Goal: Task Accomplishment & Management: Use online tool/utility

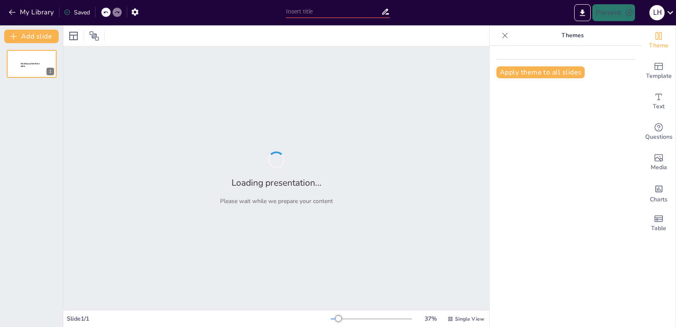
type input "Imported Trivia_Triangulo.pptx"
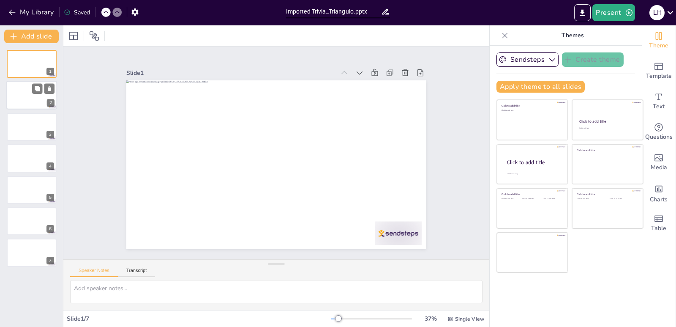
click at [39, 94] on div at bounding box center [31, 95] width 51 height 29
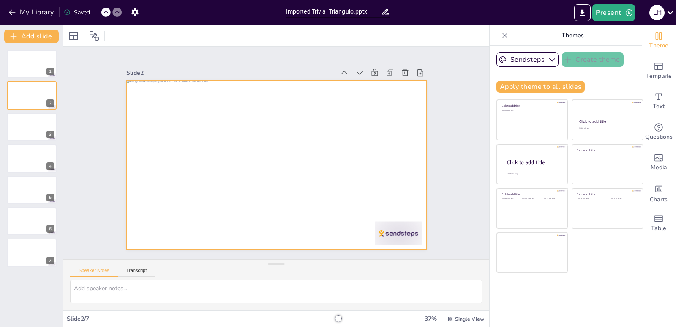
click at [180, 152] on div at bounding box center [264, 154] width 199 height 316
click at [184, 151] on div at bounding box center [275, 164] width 316 height 199
click at [207, 131] on div at bounding box center [275, 164] width 316 height 199
click at [221, 176] on div at bounding box center [271, 164] width 342 height 276
click at [243, 201] on div at bounding box center [272, 164] width 337 height 253
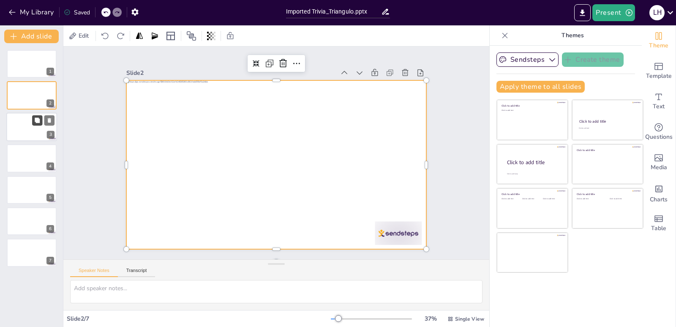
click at [39, 124] on button at bounding box center [37, 120] width 10 height 10
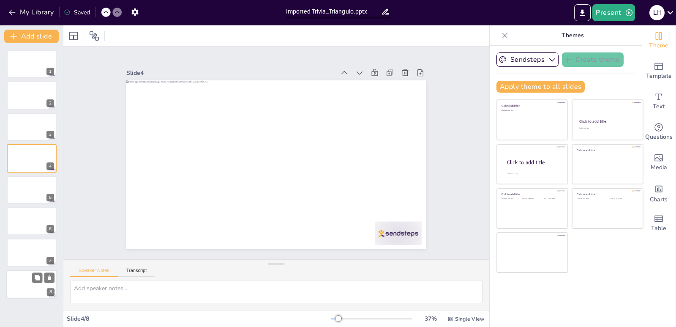
click at [36, 287] on div at bounding box center [31, 284] width 51 height 29
click at [36, 253] on div at bounding box center [31, 252] width 51 height 29
click at [30, 58] on div at bounding box center [31, 63] width 51 height 29
click at [35, 92] on button at bounding box center [37, 89] width 10 height 10
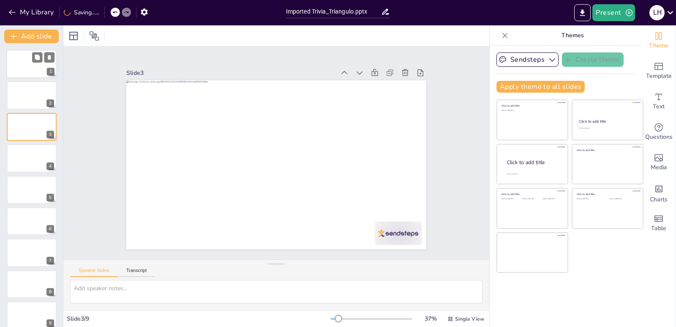
click at [22, 64] on div at bounding box center [31, 63] width 51 height 29
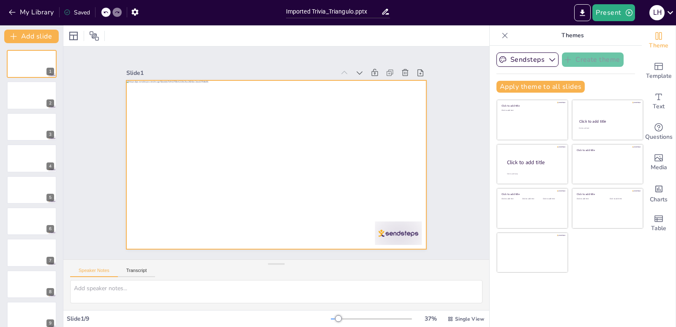
click at [230, 151] on div at bounding box center [274, 164] width 328 height 227
click at [332, 154] on div at bounding box center [275, 164] width 316 height 199
click at [302, 181] on div at bounding box center [271, 164] width 342 height 276
click at [35, 99] on div at bounding box center [31, 95] width 51 height 29
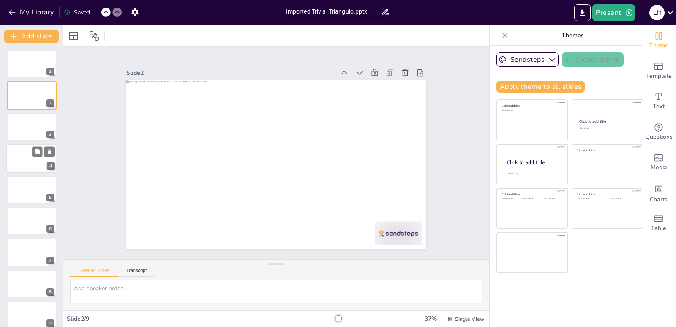
click at [39, 159] on div at bounding box center [31, 158] width 51 height 29
click at [19, 190] on div at bounding box center [31, 189] width 51 height 29
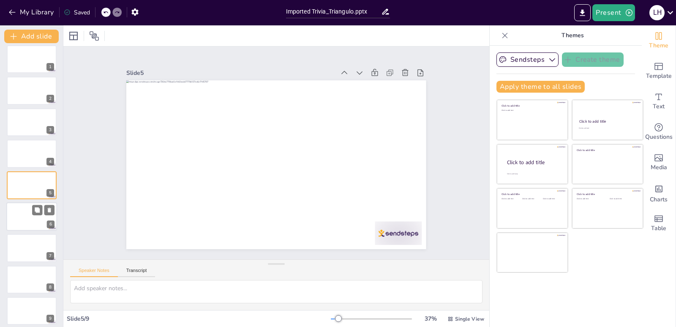
click at [27, 220] on div at bounding box center [31, 216] width 51 height 29
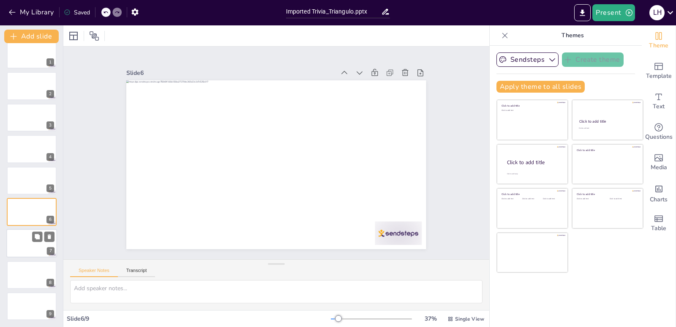
click at [30, 244] on div at bounding box center [31, 243] width 51 height 29
click at [26, 276] on div at bounding box center [31, 274] width 51 height 29
click at [33, 305] on div at bounding box center [31, 305] width 51 height 29
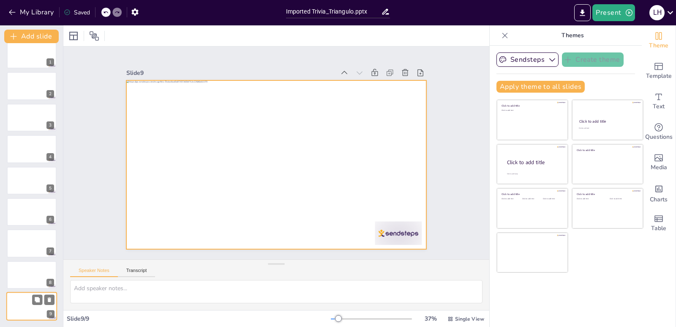
click at [28, 308] on div at bounding box center [31, 305] width 51 height 29
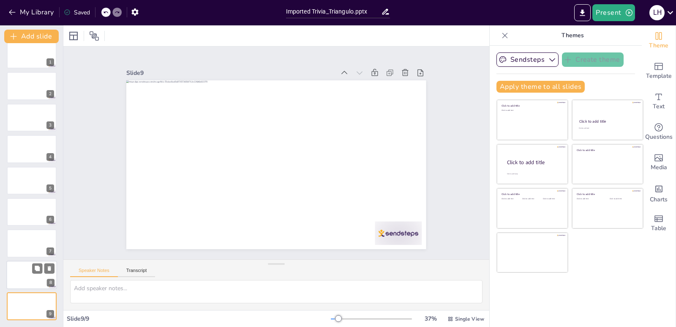
click at [28, 275] on div at bounding box center [31, 274] width 51 height 29
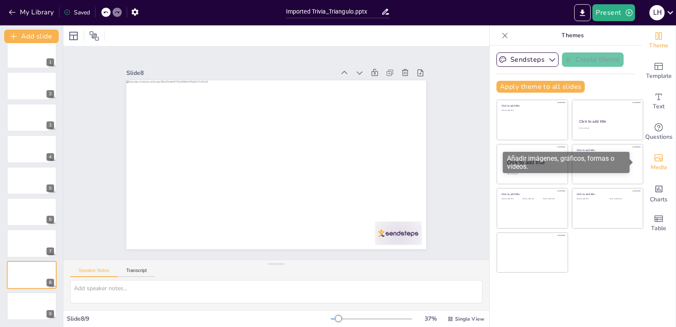
click at [657, 161] on icon "Add images, graphics, shapes or video" at bounding box center [658, 157] width 10 height 10
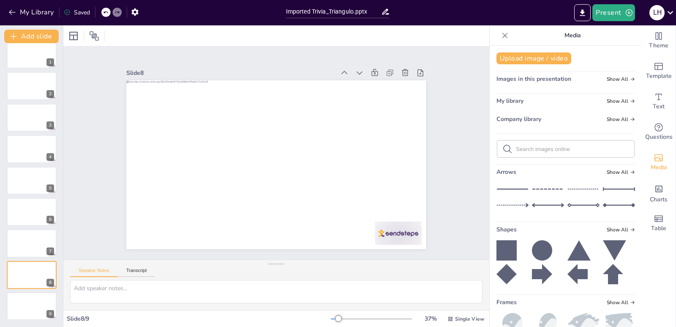
scroll to position [0, 0]
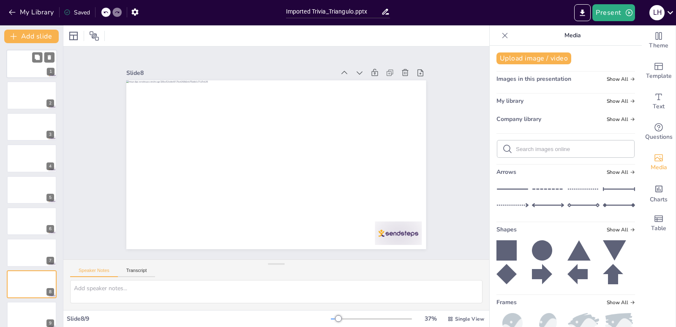
click at [36, 65] on div at bounding box center [31, 63] width 51 height 29
click at [37, 93] on button at bounding box center [37, 89] width 10 height 10
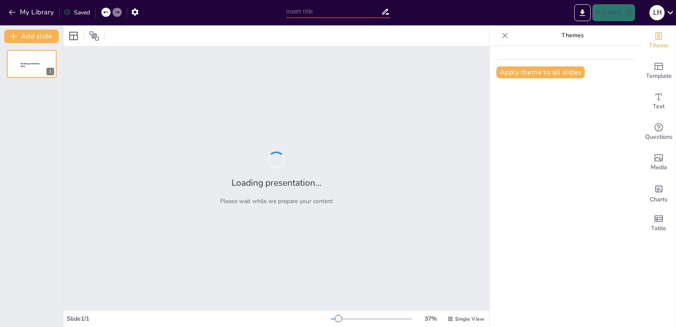
type input "Imported Trivia_Triangulo.pptx"
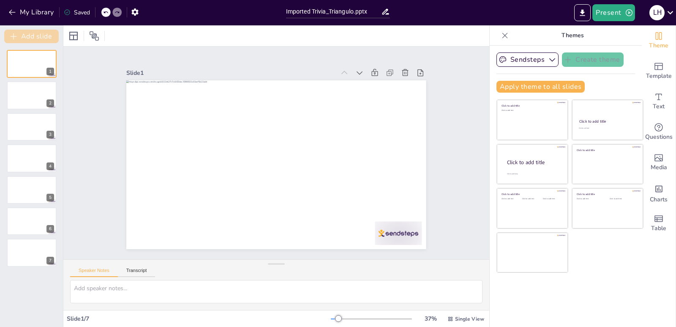
click at [46, 39] on button "Add slide" at bounding box center [31, 37] width 54 height 14
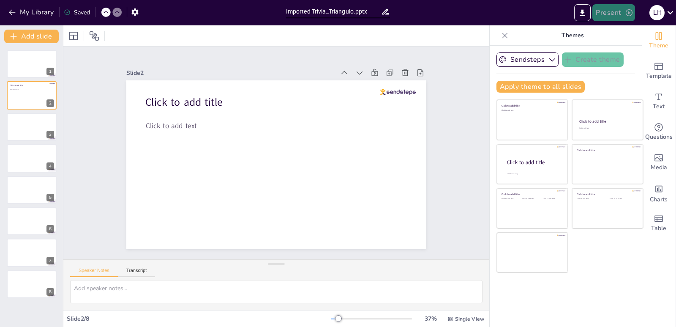
click at [630, 14] on icon "button" at bounding box center [629, 12] width 8 height 8
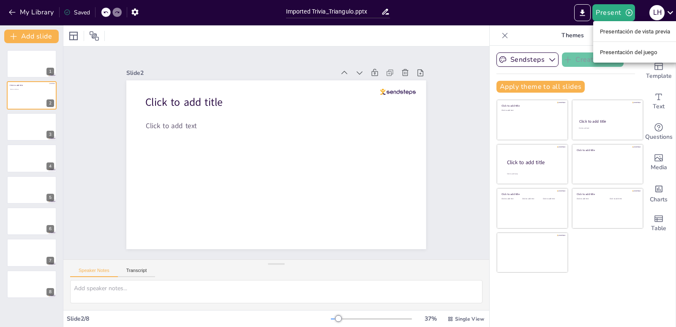
click at [632, 52] on font "Presentación del juego" at bounding box center [628, 52] width 57 height 6
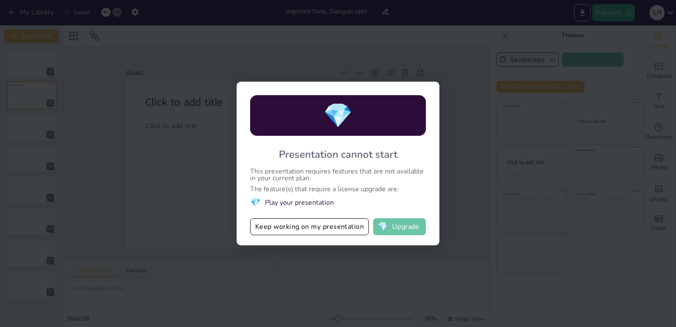
click at [406, 229] on button "💎 Upgrade" at bounding box center [399, 226] width 53 height 17
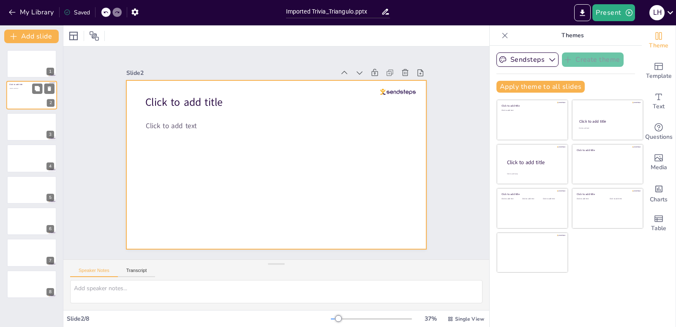
click at [27, 98] on div at bounding box center [31, 95] width 51 height 29
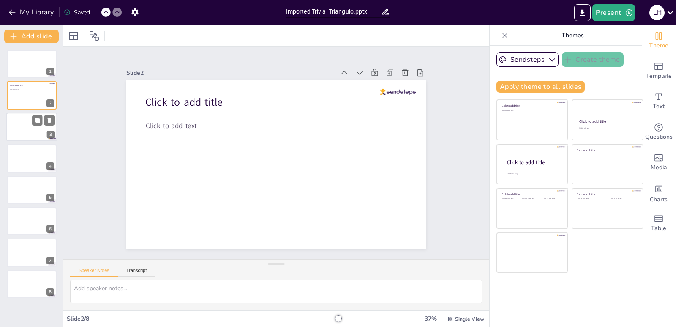
click at [35, 127] on div at bounding box center [31, 126] width 51 height 29
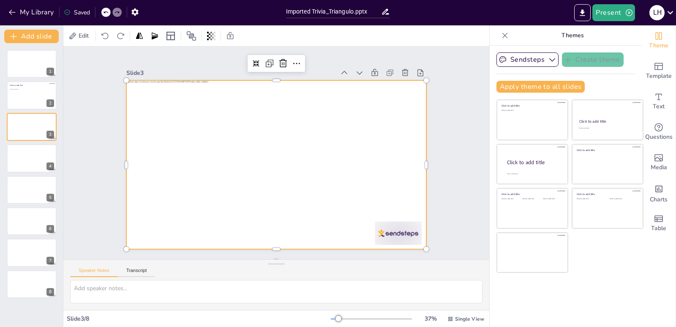
click at [196, 131] on div at bounding box center [272, 164] width 337 height 253
click at [204, 153] on div at bounding box center [275, 164] width 299 height 169
click at [193, 179] on div at bounding box center [275, 164] width 316 height 199
click at [192, 196] on div at bounding box center [275, 164] width 316 height 199
click at [25, 225] on div at bounding box center [31, 221] width 51 height 29
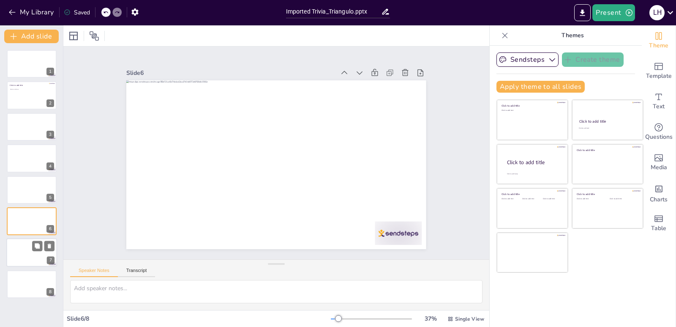
click at [33, 256] on div at bounding box center [31, 252] width 51 height 29
click at [26, 287] on div at bounding box center [31, 284] width 51 height 29
click at [19, 222] on div at bounding box center [31, 221] width 51 height 29
click at [16, 254] on div at bounding box center [31, 252] width 51 height 29
click at [23, 287] on div at bounding box center [31, 284] width 51 height 29
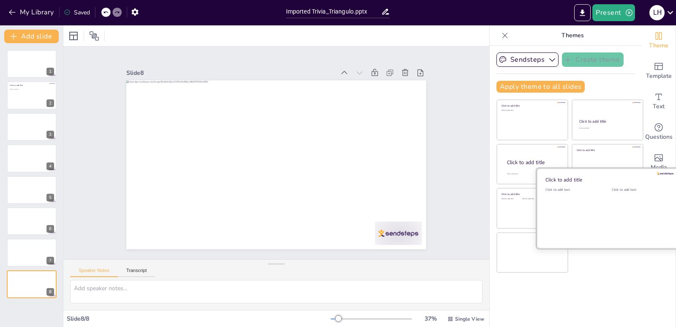
click at [612, 218] on div "Click to add text" at bounding box center [639, 213] width 54 height 52
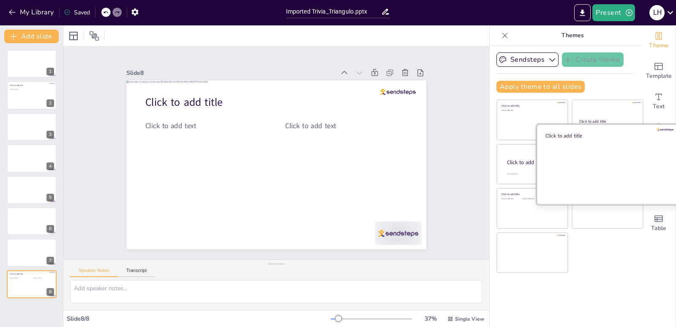
click at [585, 149] on div at bounding box center [607, 164] width 142 height 80
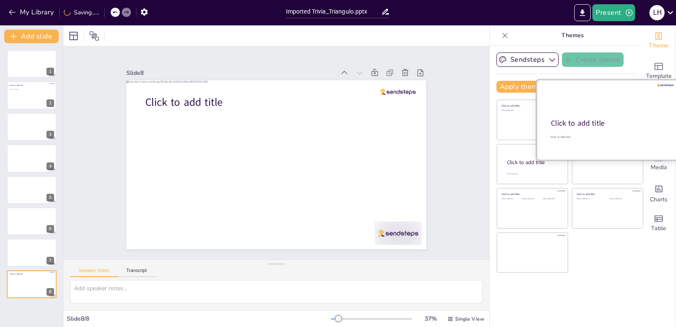
click at [590, 115] on div at bounding box center [607, 120] width 142 height 80
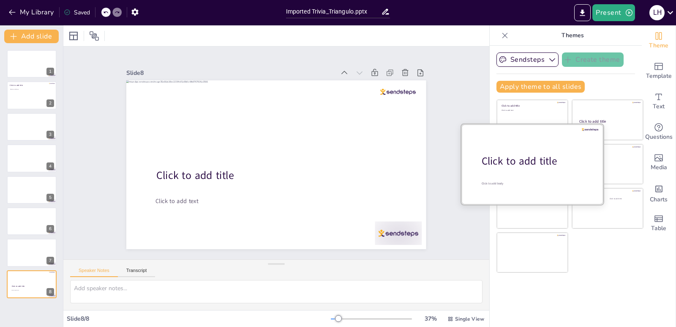
click at [509, 161] on div "Click to add title" at bounding box center [536, 161] width 108 height 14
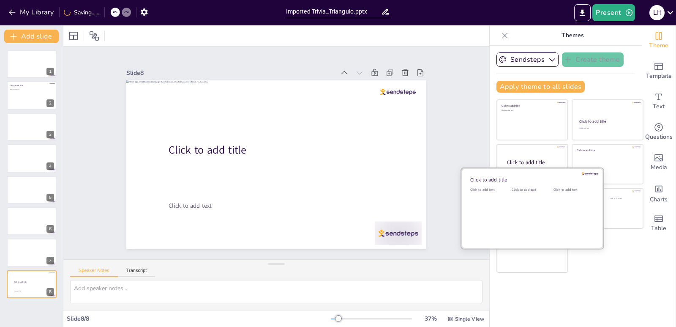
click at [531, 216] on div "Click to add text" at bounding box center [531, 213] width 38 height 52
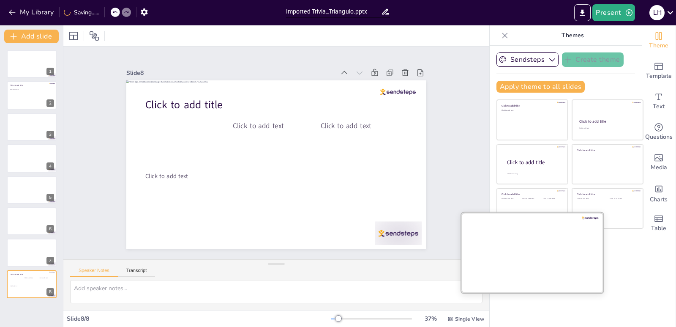
click at [523, 261] on div at bounding box center [532, 252] width 142 height 80
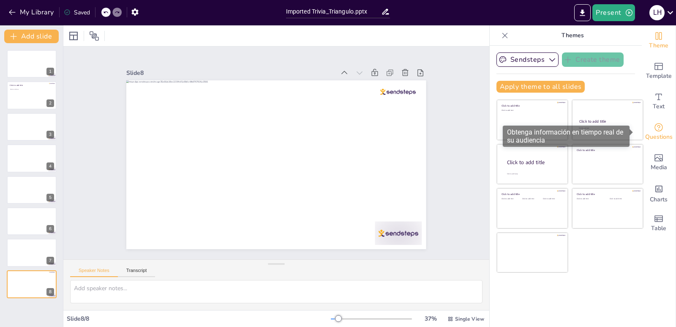
click at [653, 128] on icon "Get real-time input from your audience" at bounding box center [658, 127] width 10 height 10
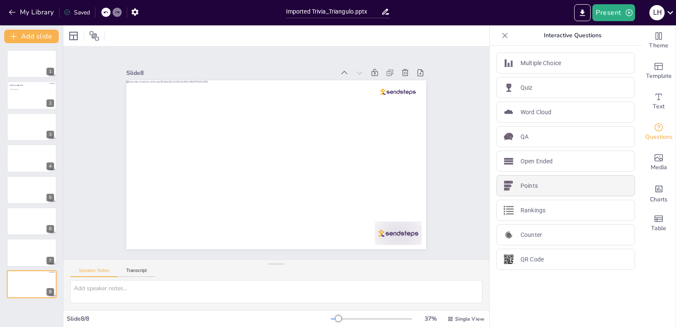
click at [545, 190] on div "Points" at bounding box center [565, 185] width 139 height 21
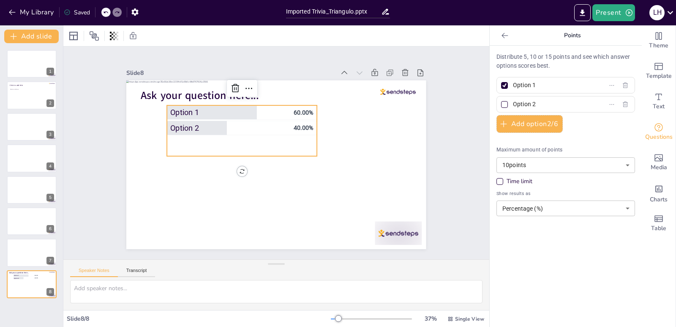
click at [189, 112] on span "Option 1" at bounding box center [234, 108] width 120 height 22
click at [188, 125] on span "Option 2" at bounding box center [230, 127] width 120 height 9
click at [295, 128] on span "40.00 %" at bounding box center [304, 127] width 20 height 7
click at [237, 168] on div "Ask your question here... Option 1 60.00 % Option 2 40.00 % 0 °" at bounding box center [275, 164] width 299 height 169
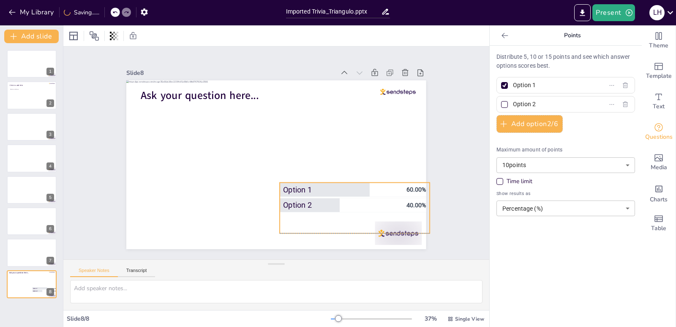
drag, startPoint x: 297, startPoint y: 142, endPoint x: 387, endPoint y: 215, distance: 116.0
click at [387, 215] on ul "Option 1 60.00 % Option 2 40.00 %" at bounding box center [355, 207] width 150 height 51
click at [515, 85] on input "Option 1" at bounding box center [552, 85] width 79 height 12
click at [513, 105] on input "Option 2" at bounding box center [552, 104] width 79 height 12
click at [501, 106] on div at bounding box center [504, 104] width 7 height 7
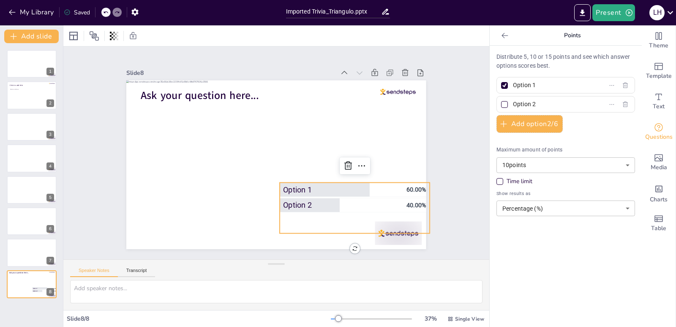
click at [513, 106] on input "Option 2" at bounding box center [552, 104] width 79 height 12
click at [502, 86] on div at bounding box center [504, 85] width 4 height 4
click at [513, 86] on input "Option 1" at bounding box center [552, 85] width 79 height 12
click at [105, 12] on icon at bounding box center [105, 12] width 4 height 2
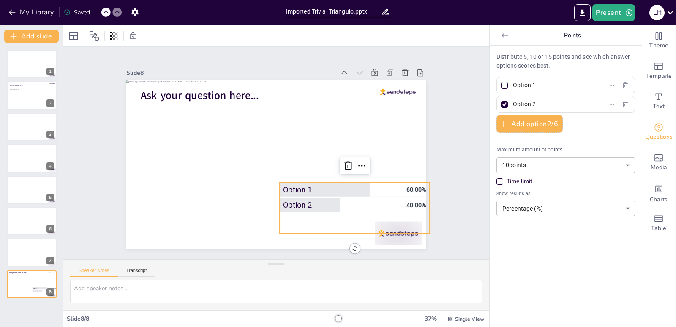
click at [105, 12] on icon at bounding box center [105, 12] width 4 height 2
click at [501, 35] on icon at bounding box center [505, 35] width 8 height 8
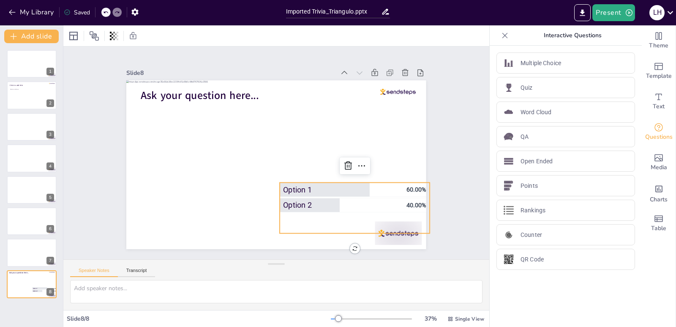
click at [502, 35] on icon at bounding box center [504, 35] width 5 height 5
